Goal: Use online tool/utility: Utilize a website feature to perform a specific function

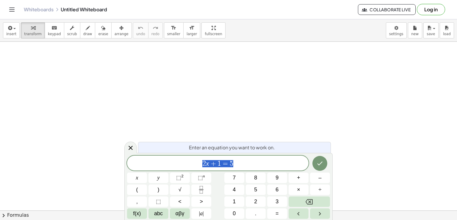
scroll to position [30, 0]
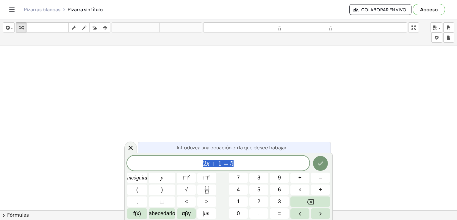
click at [85, 29] on icon "button" at bounding box center [84, 27] width 4 height 7
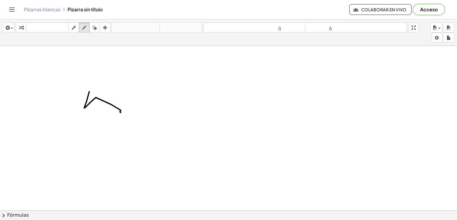
drag, startPoint x: 89, startPoint y: 91, endPoint x: 123, endPoint y: 98, distance: 34.6
click at [139, 105] on div at bounding box center [228, 204] width 457 height 376
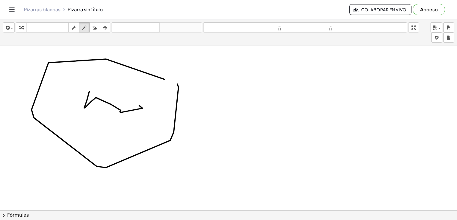
drag, startPoint x: 106, startPoint y: 59, endPoint x: 133, endPoint y: 87, distance: 39.6
click at [134, 62] on div at bounding box center [228, 204] width 457 height 376
click at [96, 29] on icon "button" at bounding box center [95, 27] width 4 height 7
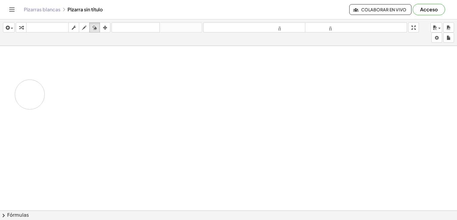
drag, startPoint x: 138, startPoint y: 109, endPoint x: 50, endPoint y: 90, distance: 90.5
click at [49, 96] on div at bounding box center [228, 204] width 457 height 376
click at [87, 29] on div "button" at bounding box center [84, 27] width 8 height 7
click at [54, 27] on font "teclado" at bounding box center [48, 28] width 40 height 6
click at [84, 28] on icon "button" at bounding box center [84, 27] width 4 height 7
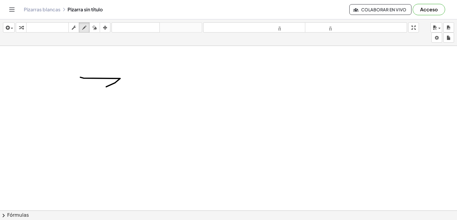
drag, startPoint x: 80, startPoint y: 77, endPoint x: 119, endPoint y: 85, distance: 39.3
click at [120, 86] on div at bounding box center [228, 204] width 457 height 376
click at [98, 26] on div "button" at bounding box center [95, 27] width 8 height 7
drag, startPoint x: 99, startPoint y: 79, endPoint x: 129, endPoint y: 79, distance: 30.1
click at [131, 81] on div at bounding box center [228, 204] width 457 height 376
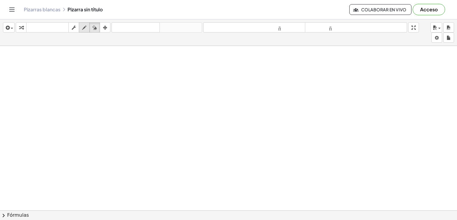
click at [89, 29] on button "dibujar" at bounding box center [84, 27] width 11 height 10
drag, startPoint x: 100, startPoint y: 60, endPoint x: 102, endPoint y: 62, distance: 3.2
click at [100, 78] on div at bounding box center [228, 204] width 457 height 376
drag, startPoint x: 104, startPoint y: 63, endPoint x: 120, endPoint y: 68, distance: 16.8
click at [100, 67] on div at bounding box center [228, 204] width 457 height 376
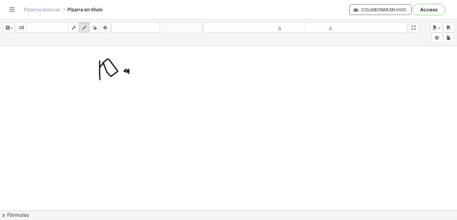
drag, startPoint x: 129, startPoint y: 69, endPoint x: 130, endPoint y: 62, distance: 7.0
click at [127, 72] on div at bounding box center [228, 204] width 457 height 376
drag, startPoint x: 139, startPoint y: 78, endPoint x: 142, endPoint y: 74, distance: 5.3
click at [142, 76] on div at bounding box center [228, 204] width 457 height 376
drag, startPoint x: 148, startPoint y: 74, endPoint x: 145, endPoint y: 68, distance: 6.7
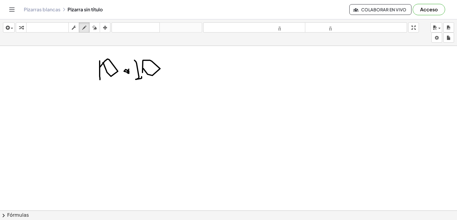
click at [144, 70] on div at bounding box center [228, 204] width 457 height 376
click at [97, 25] on icon "button" at bounding box center [95, 27] width 4 height 7
drag, startPoint x: 52, startPoint y: 84, endPoint x: 34, endPoint y: 51, distance: 37.3
click at [77, 64] on div at bounding box center [228, 204] width 457 height 376
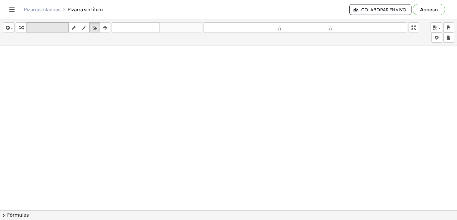
click at [44, 26] on font "teclado" at bounding box center [48, 28] width 40 height 6
click at [9, 28] on icon "button" at bounding box center [6, 27] width 5 height 7
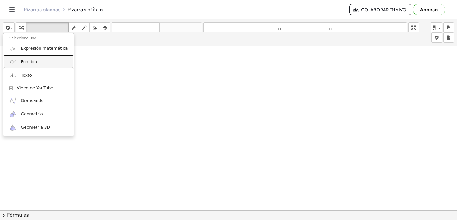
click at [36, 57] on link "Función" at bounding box center [38, 61] width 71 height 13
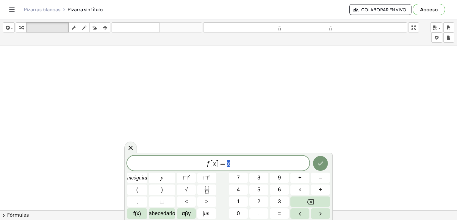
click at [236, 165] on span "f [ x ] = x" at bounding box center [218, 163] width 182 height 8
click at [147, 172] on div at bounding box center [137, 177] width 20 height 10
click at [327, 162] on button "Hecho" at bounding box center [320, 163] width 15 height 15
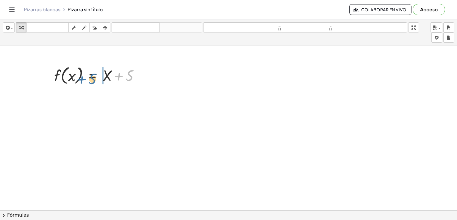
drag, startPoint x: 136, startPoint y: 71, endPoint x: 147, endPoint y: 65, distance: 13.2
click at [149, 64] on div "+ 5 f ( , x ) = + X + 5" at bounding box center [228, 204] width 457 height 376
drag, startPoint x: 126, startPoint y: 68, endPoint x: 122, endPoint y: 72, distance: 5.5
click at [125, 68] on div at bounding box center [99, 75] width 96 height 23
drag, startPoint x: 122, startPoint y: 72, endPoint x: 119, endPoint y: 75, distance: 3.8
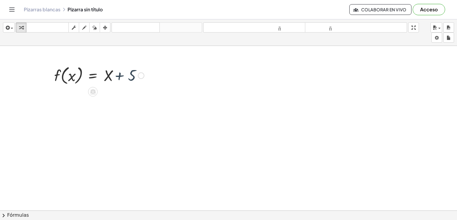
click at [121, 72] on div at bounding box center [99, 75] width 96 height 23
click at [119, 75] on div at bounding box center [99, 75] width 96 height 23
drag, startPoint x: 119, startPoint y: 75, endPoint x: 111, endPoint y: 76, distance: 8.4
click at [116, 76] on div at bounding box center [99, 75] width 96 height 23
click at [111, 76] on div at bounding box center [99, 75] width 96 height 23
